Goal: Task Accomplishment & Management: Manage account settings

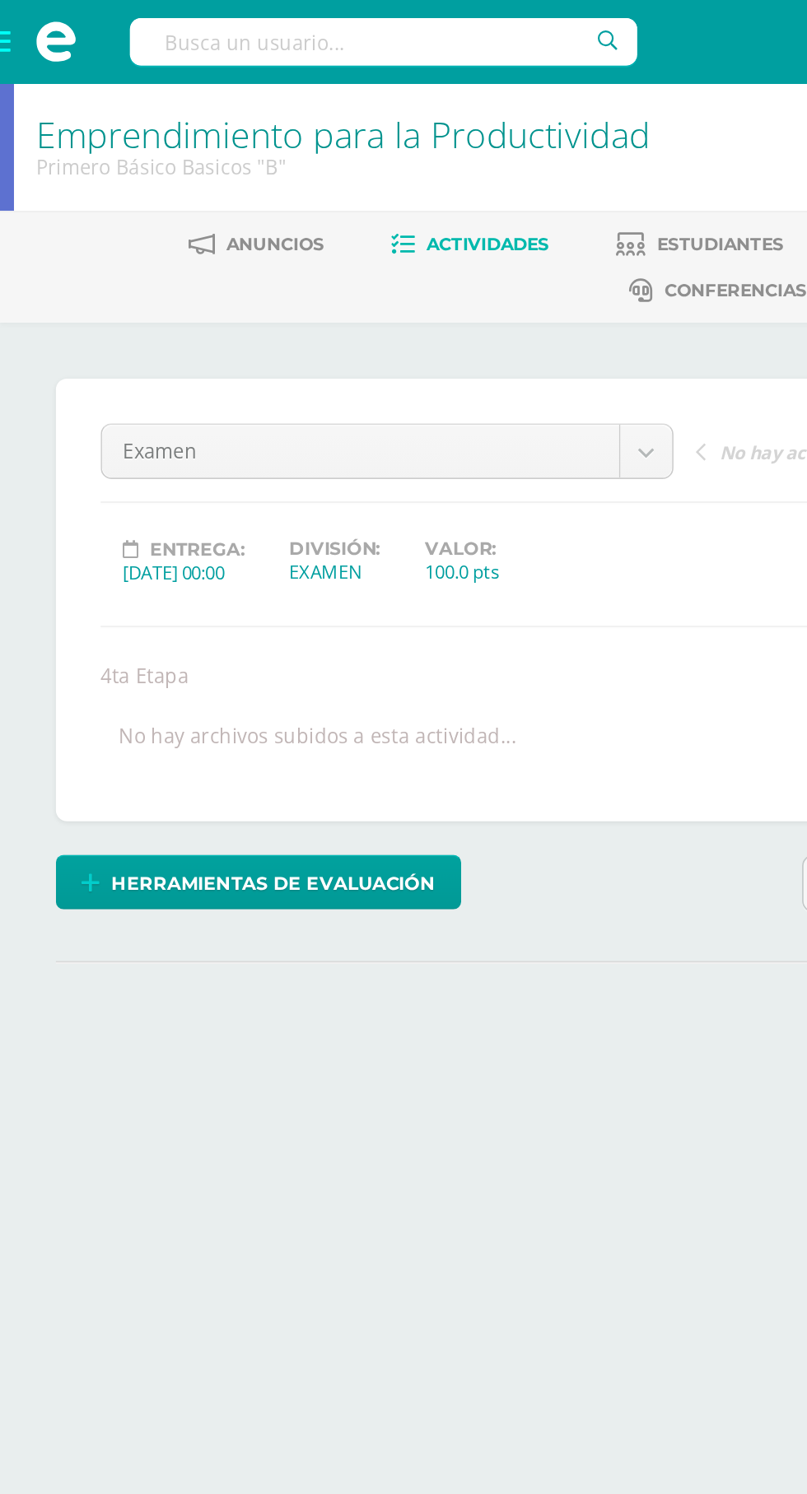
click at [20, 33] on span at bounding box center [33, 24] width 66 height 49
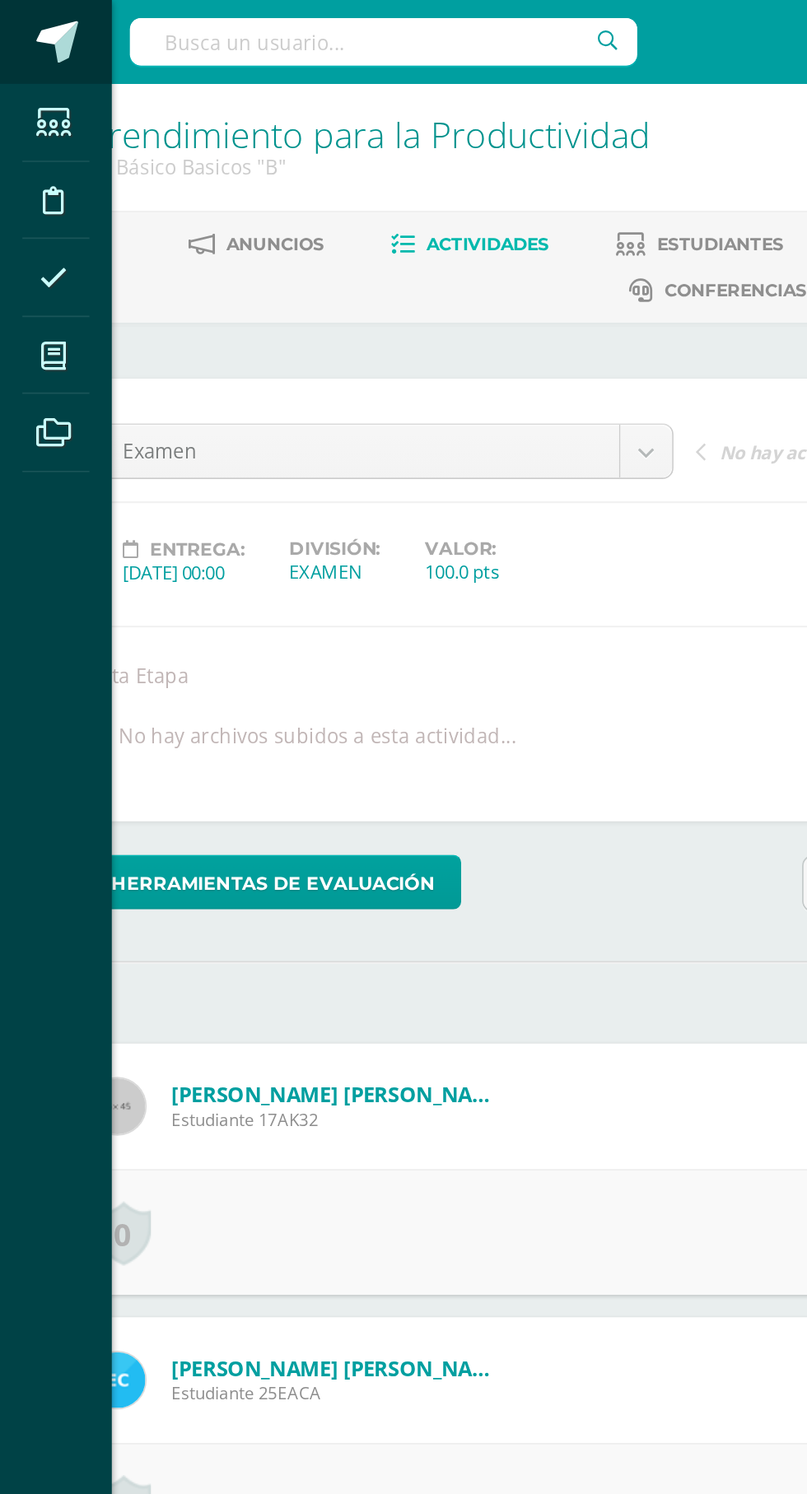
click at [25, 22] on span at bounding box center [33, 24] width 25 height 25
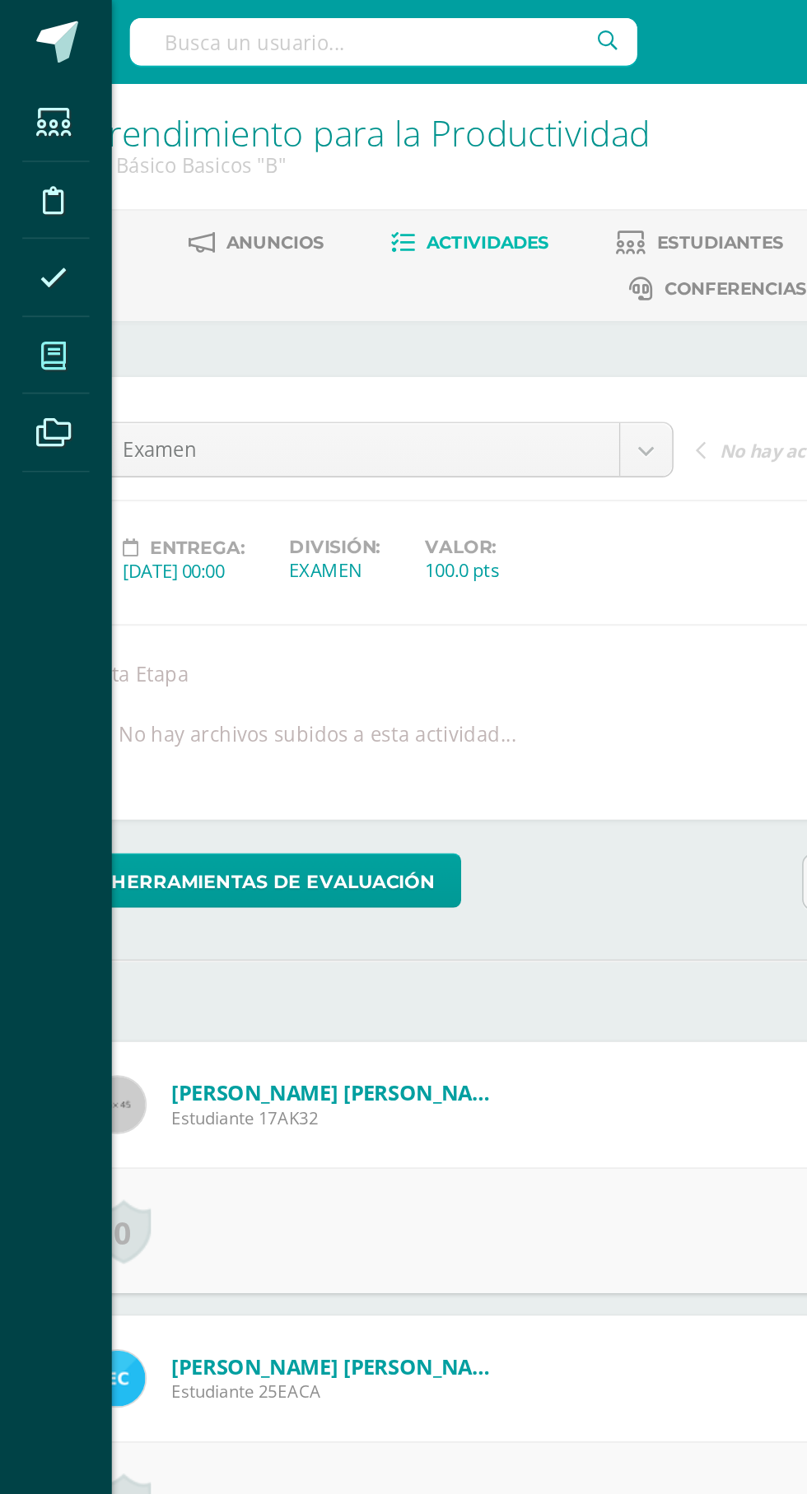
click at [31, 210] on icon at bounding box center [31, 210] width 15 height 16
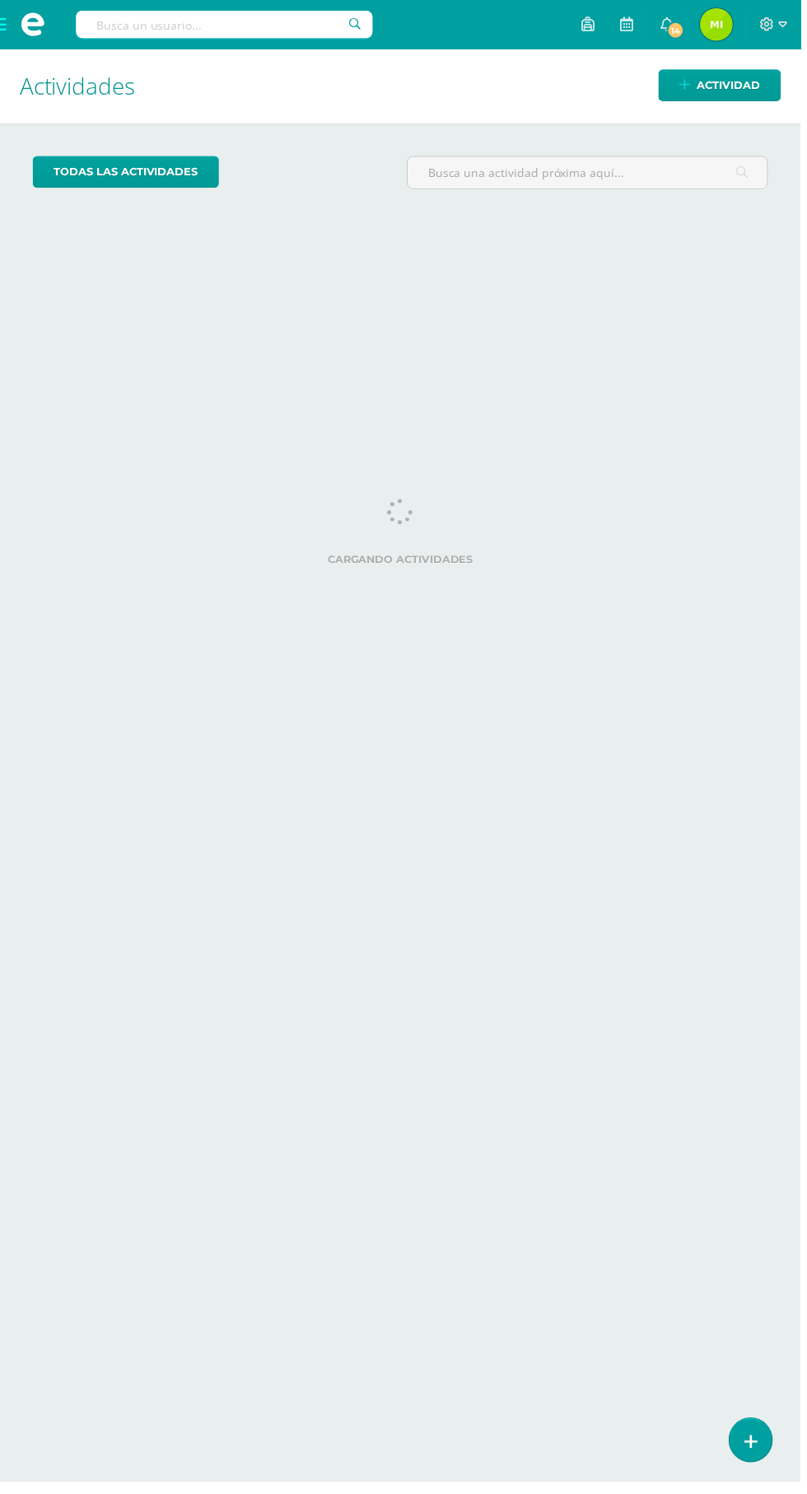
click at [16, 43] on span at bounding box center [33, 24] width 66 height 49
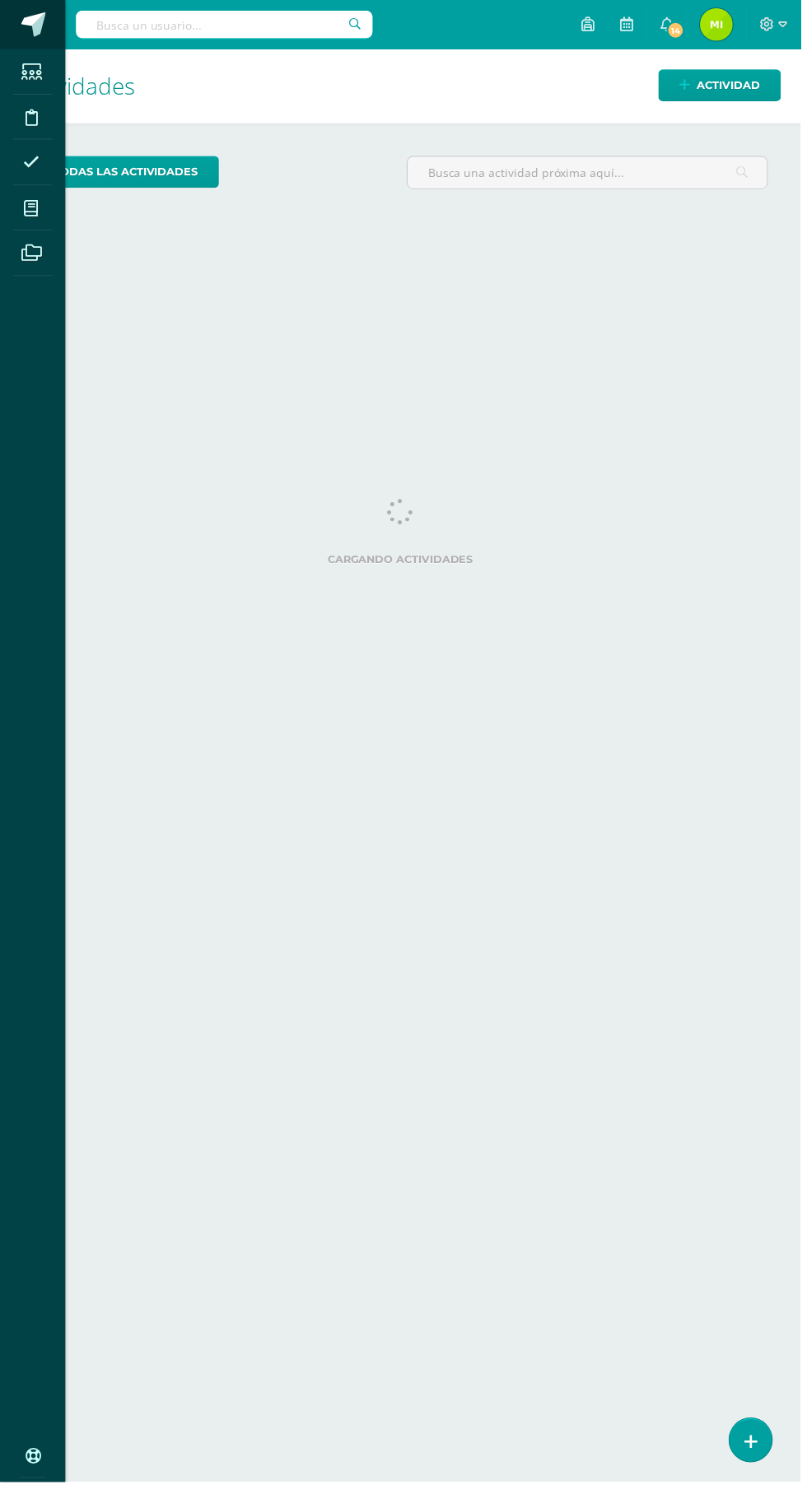
click at [33, 26] on span at bounding box center [33, 24] width 25 height 25
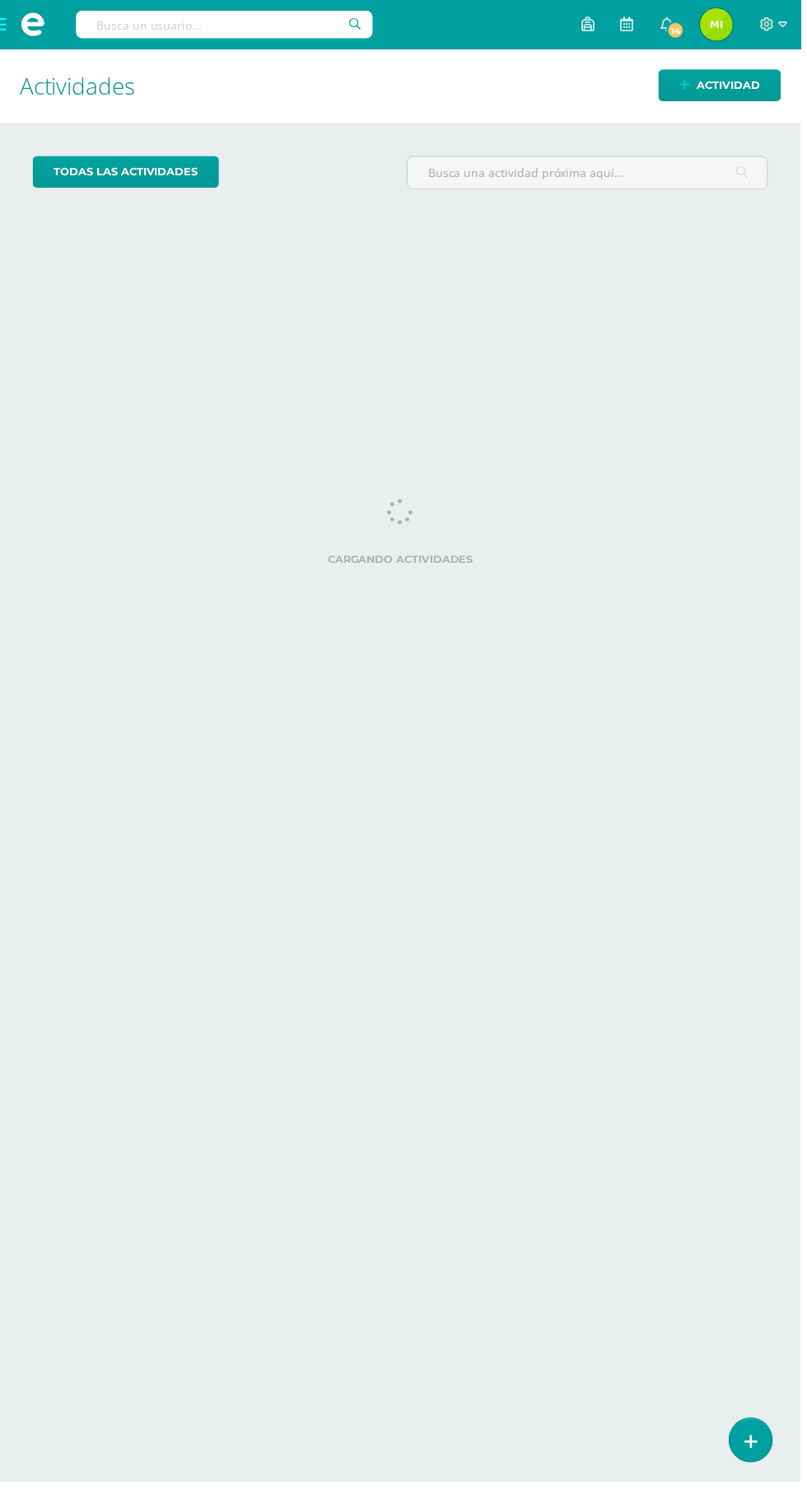
click at [19, 47] on span at bounding box center [33, 24] width 66 height 49
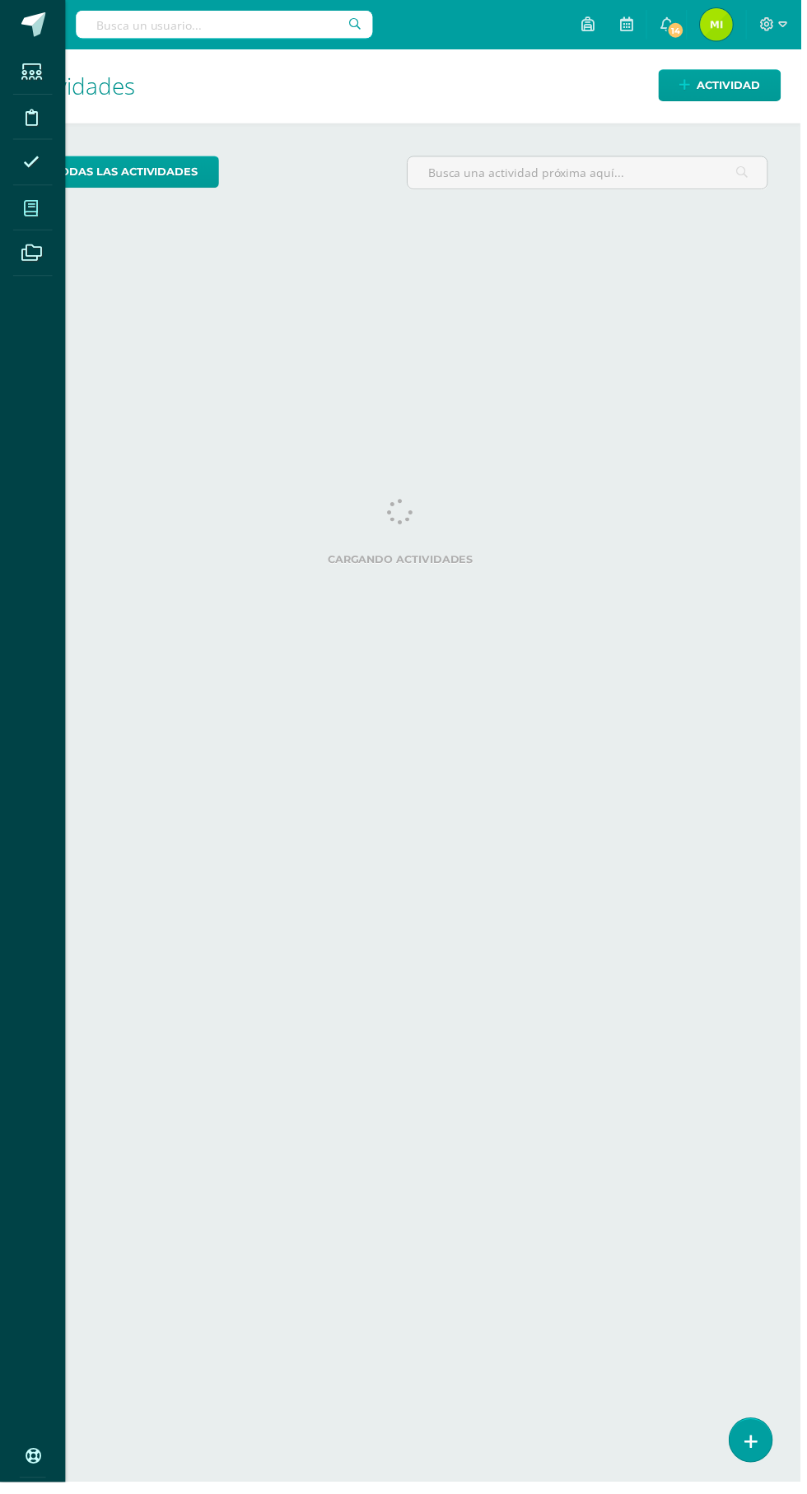
click at [46, 218] on span at bounding box center [31, 209] width 37 height 37
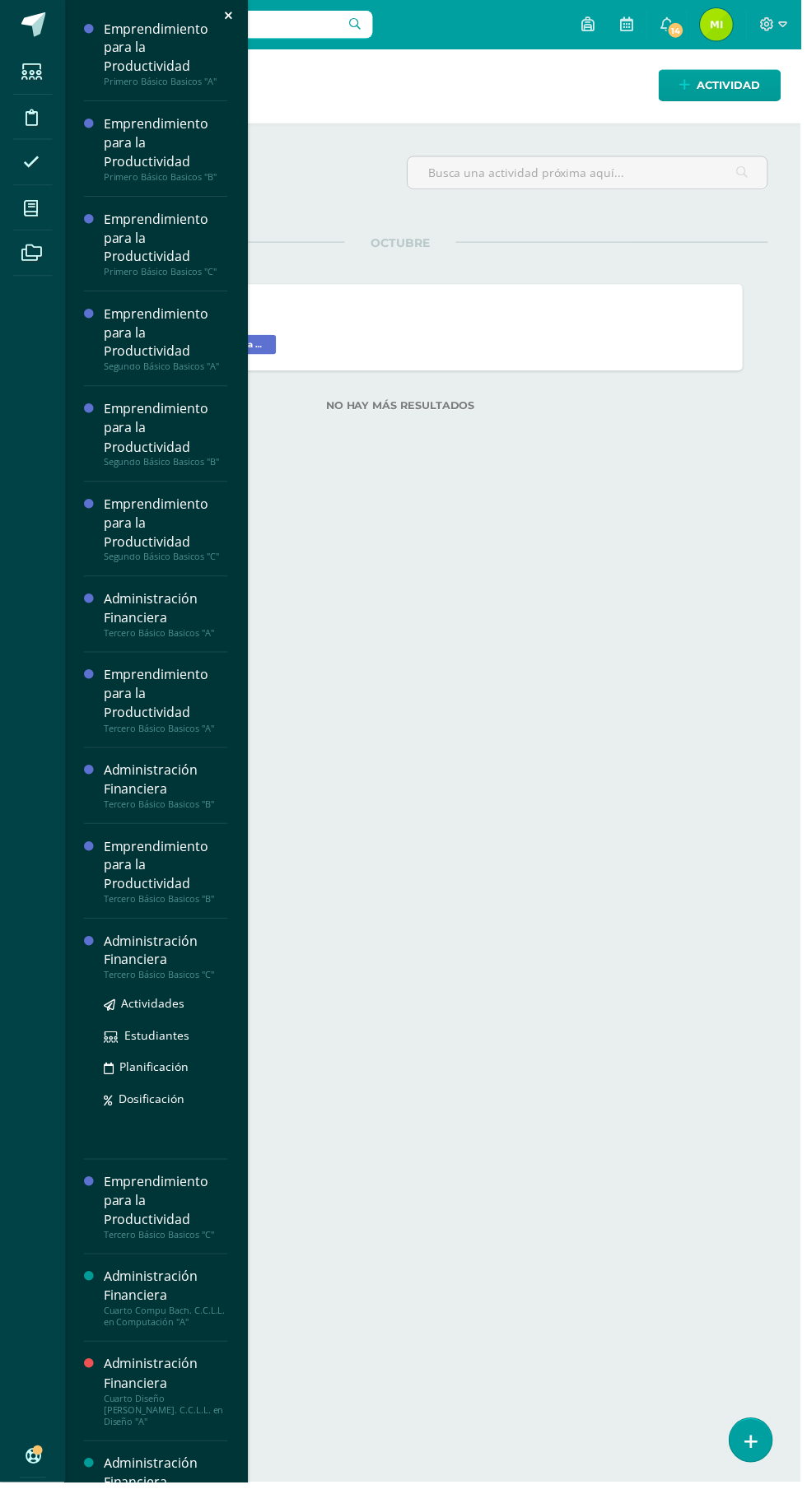
click at [149, 966] on div "Administración Financiera" at bounding box center [167, 958] width 125 height 38
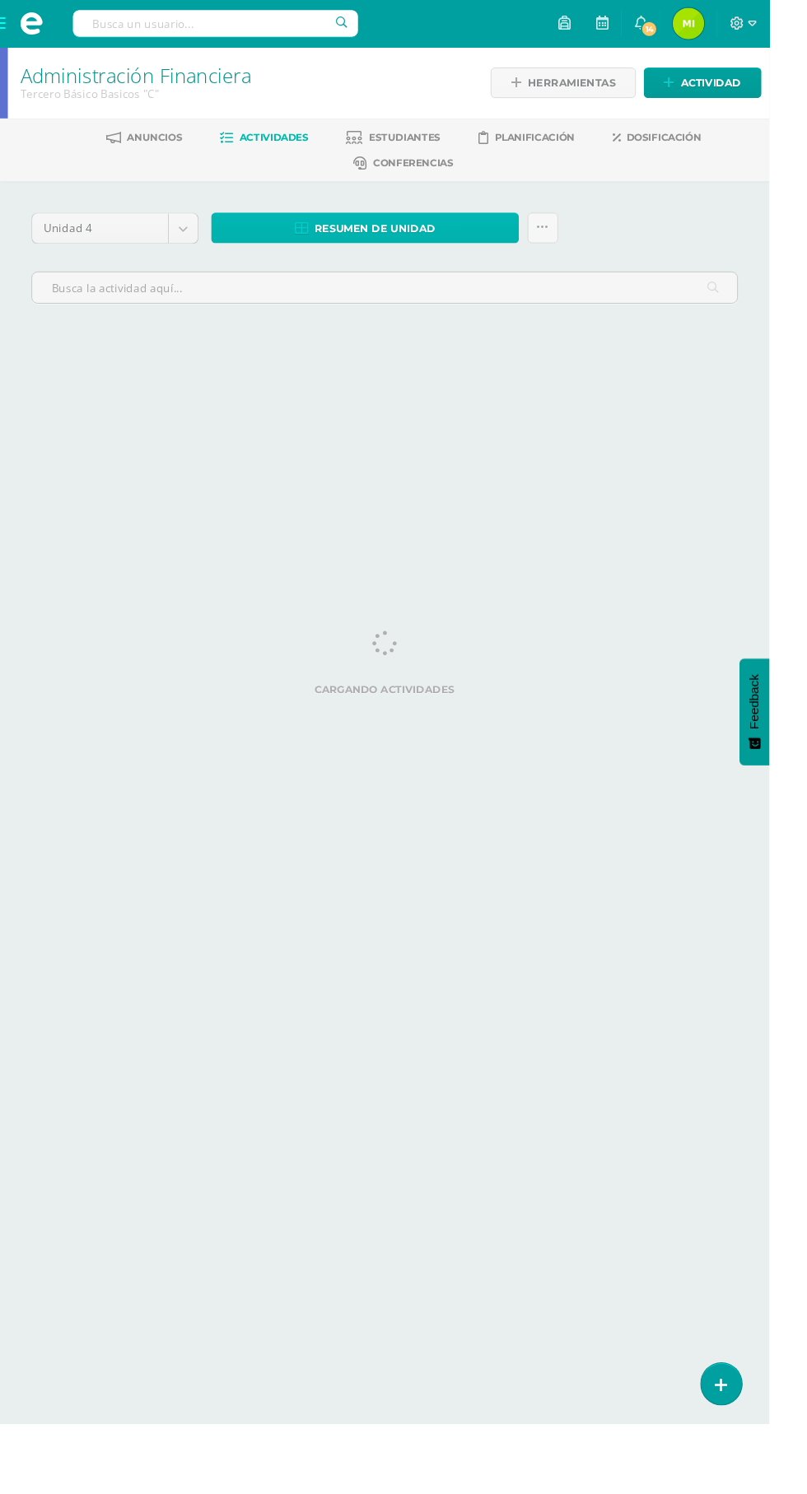
click at [451, 236] on span "Resumen de unidad" at bounding box center [393, 240] width 127 height 30
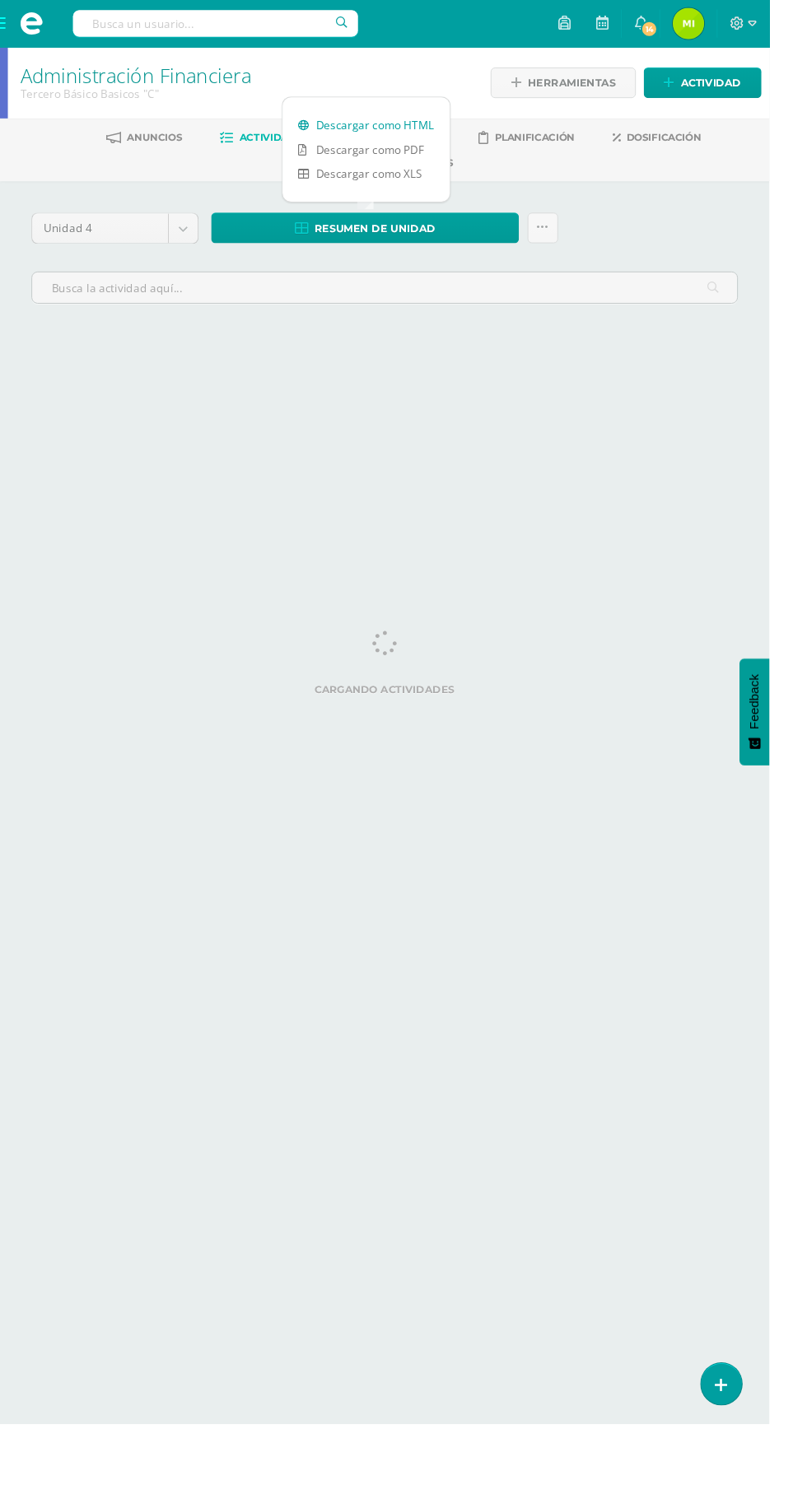
click at [413, 133] on link "Descargar como HTML" at bounding box center [383, 132] width 175 height 26
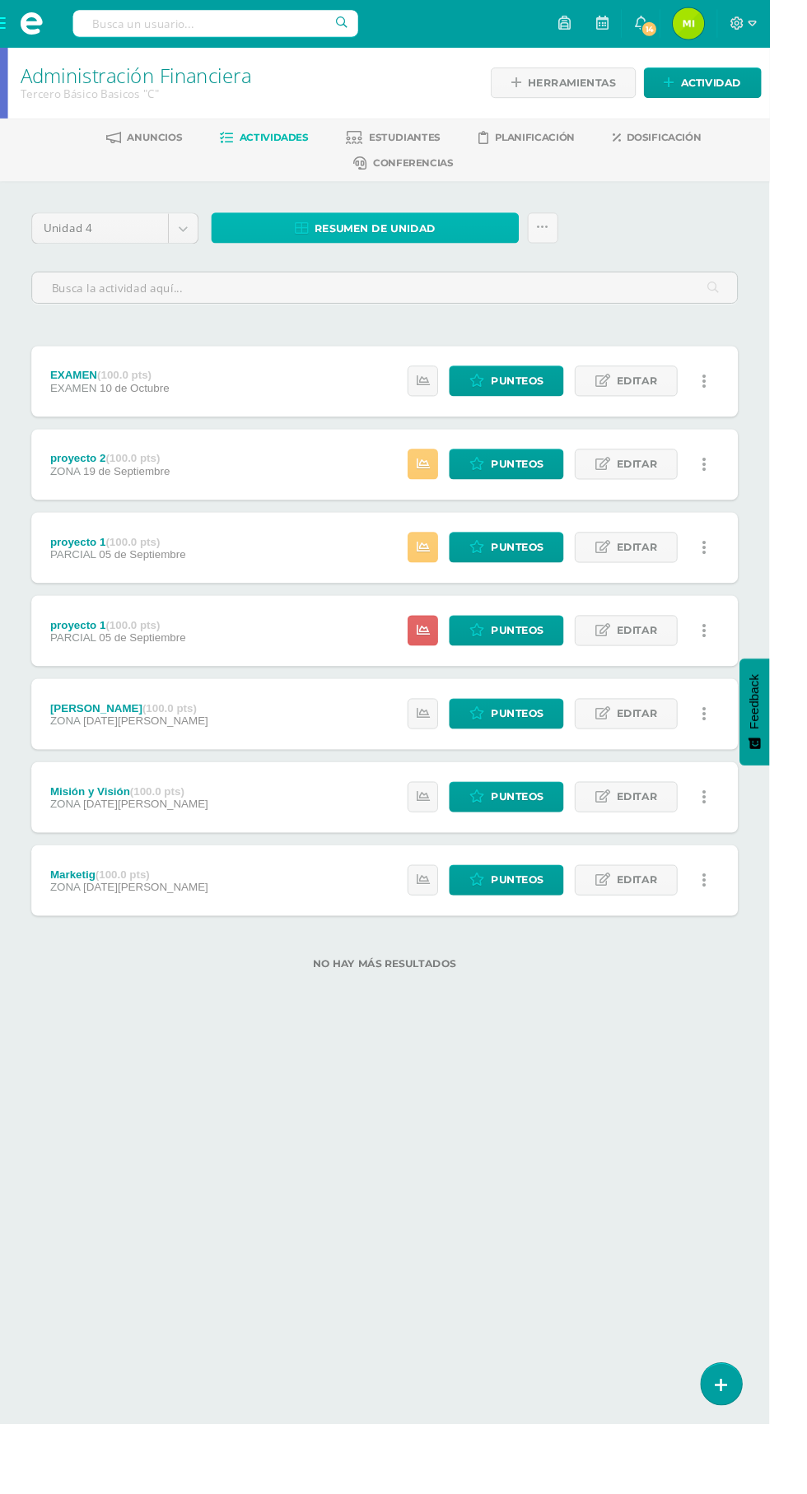
click at [443, 241] on span "Resumen de unidad" at bounding box center [393, 240] width 127 height 30
click at [528, 655] on span "Punteos" at bounding box center [542, 661] width 55 height 30
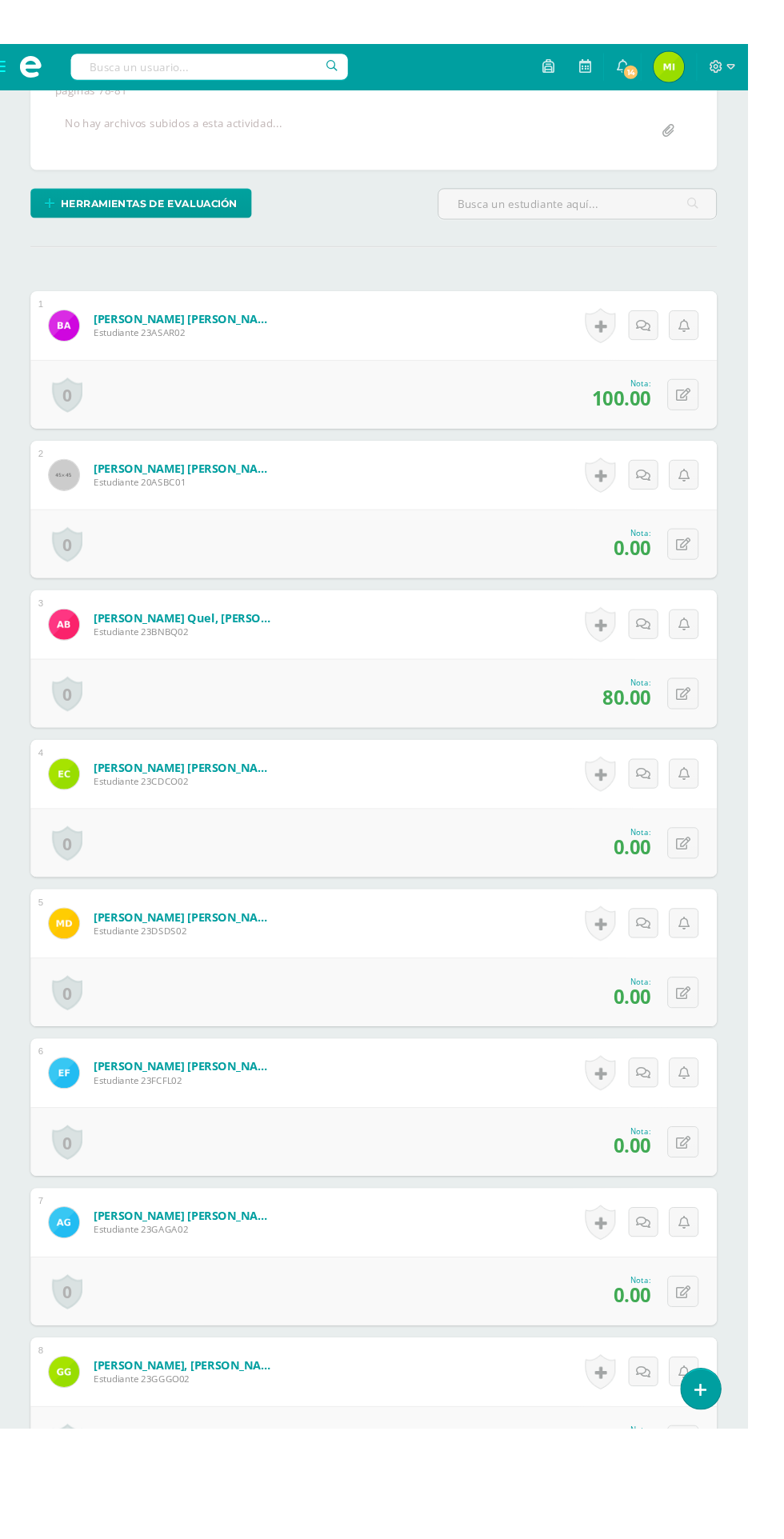
scroll to position [328, 0]
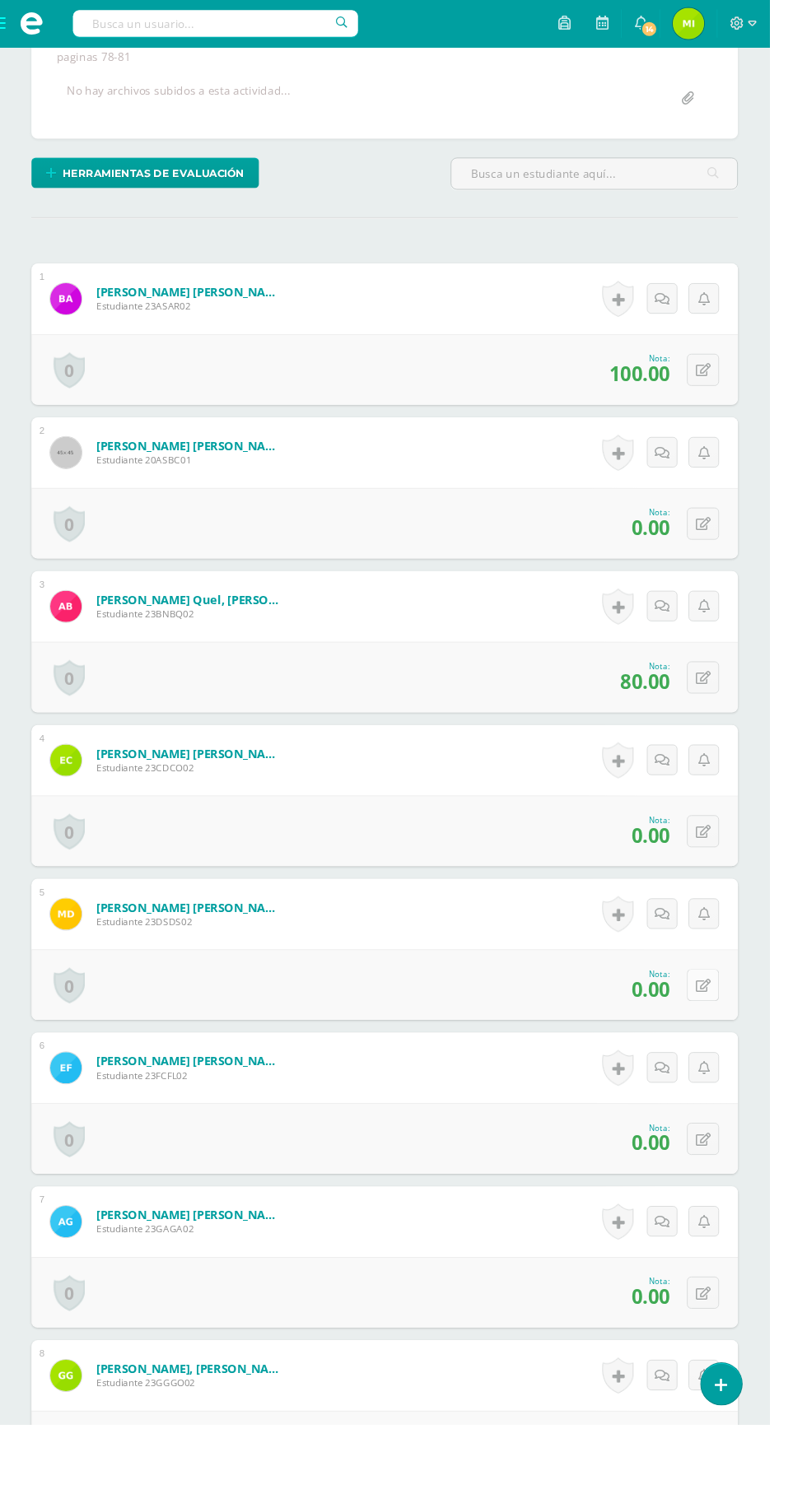
click at [738, 1034] on icon at bounding box center [738, 1035] width 16 height 14
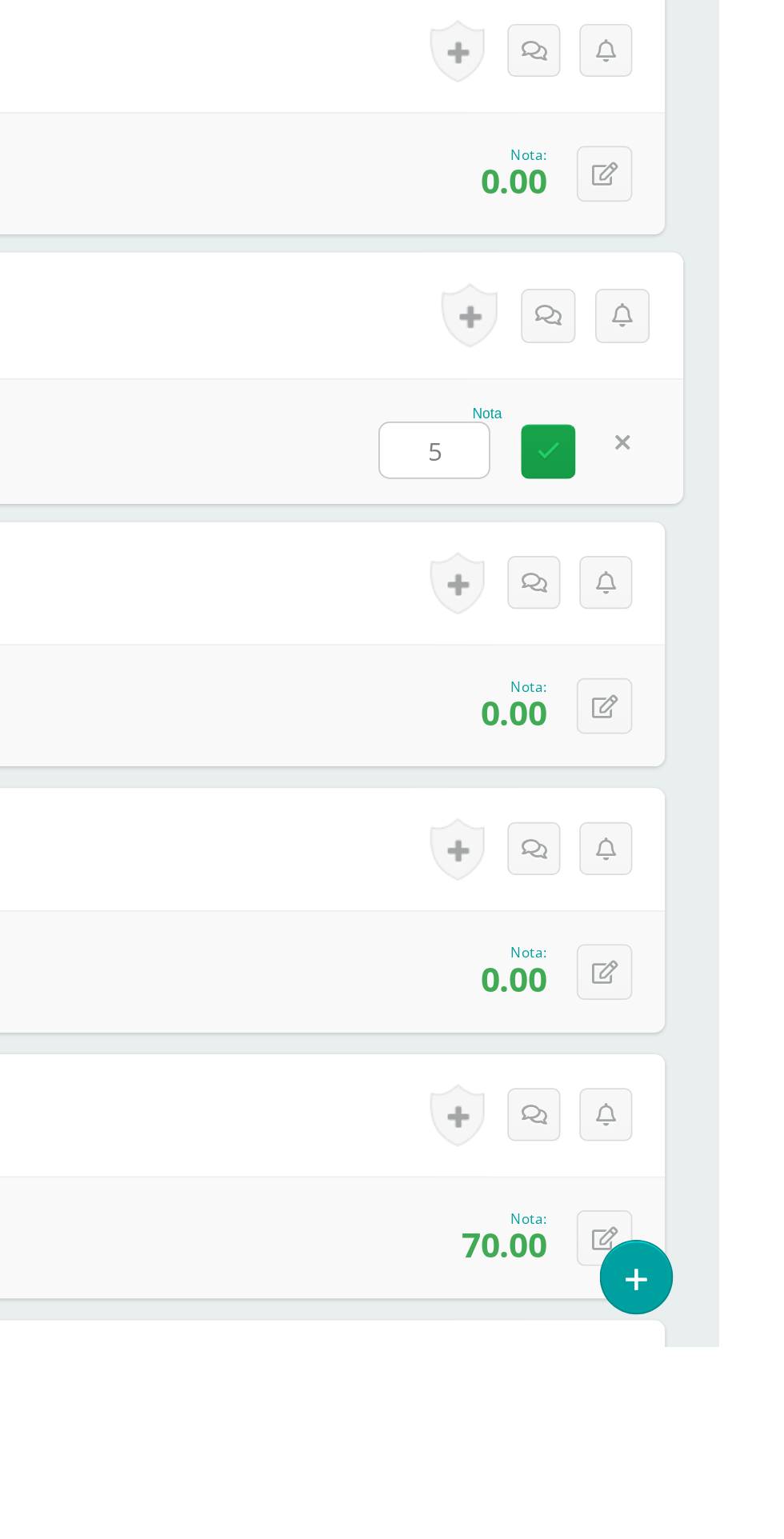
type input "50"
click at [674, 1009] on link at bounding box center [683, 1010] width 32 height 32
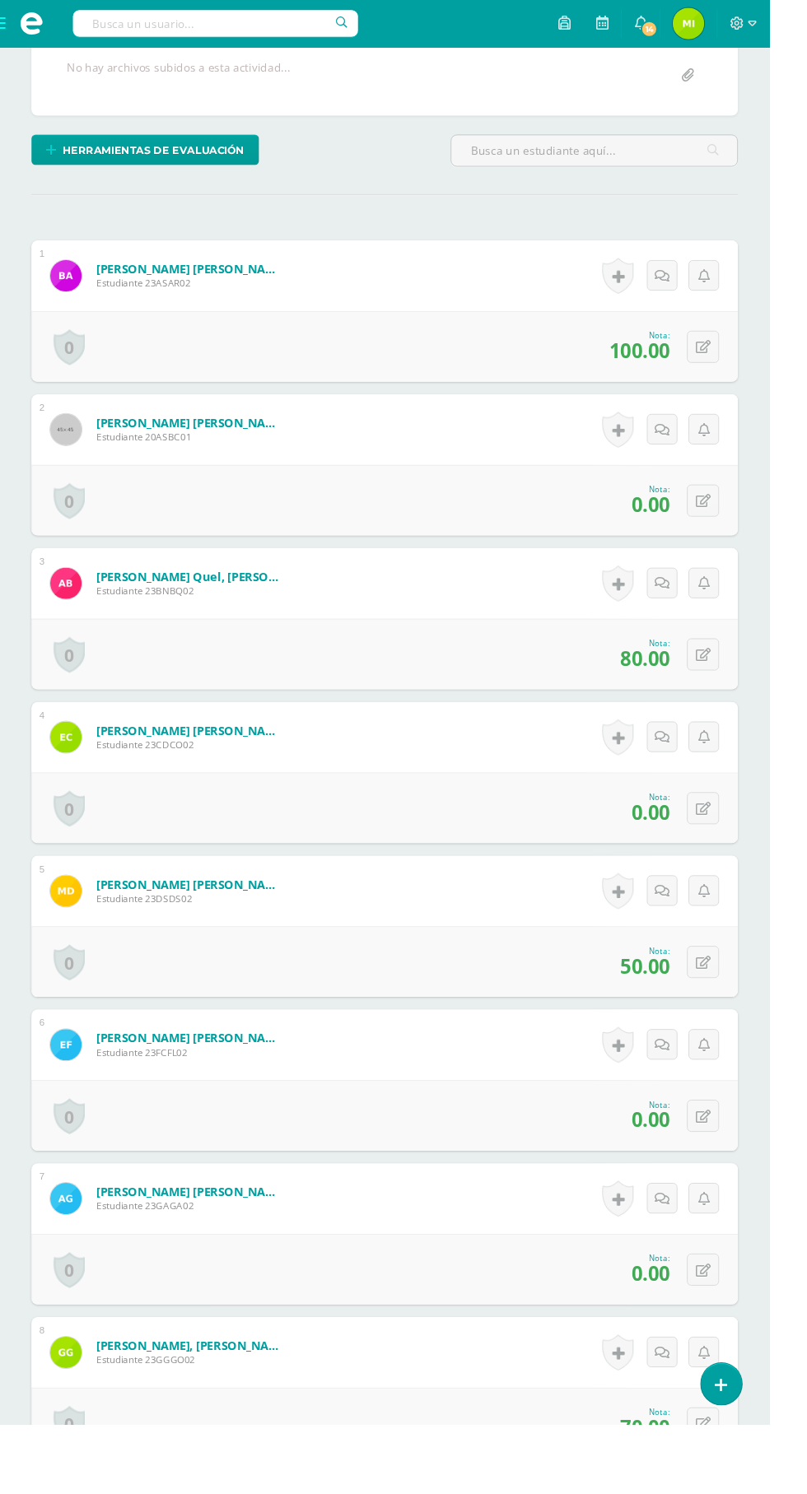
scroll to position [372, 0]
